Goal: Navigation & Orientation: Find specific page/section

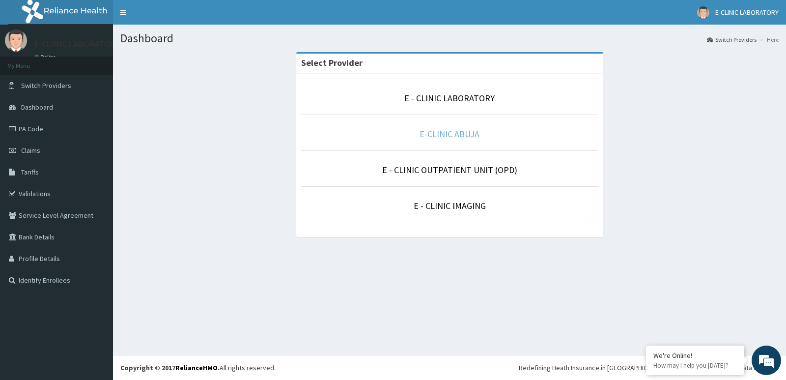
click at [454, 135] on link "E-CLINIC ABUJA" at bounding box center [449, 133] width 60 height 11
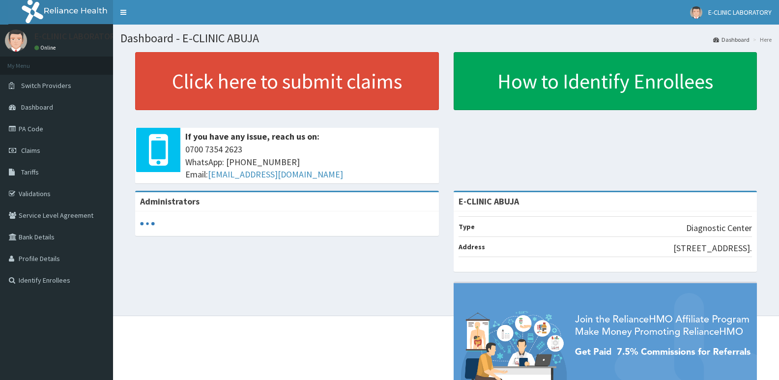
click at [36, 128] on link "PA Code" at bounding box center [56, 129] width 113 height 22
